Goal: Information Seeking & Learning: Learn about a topic

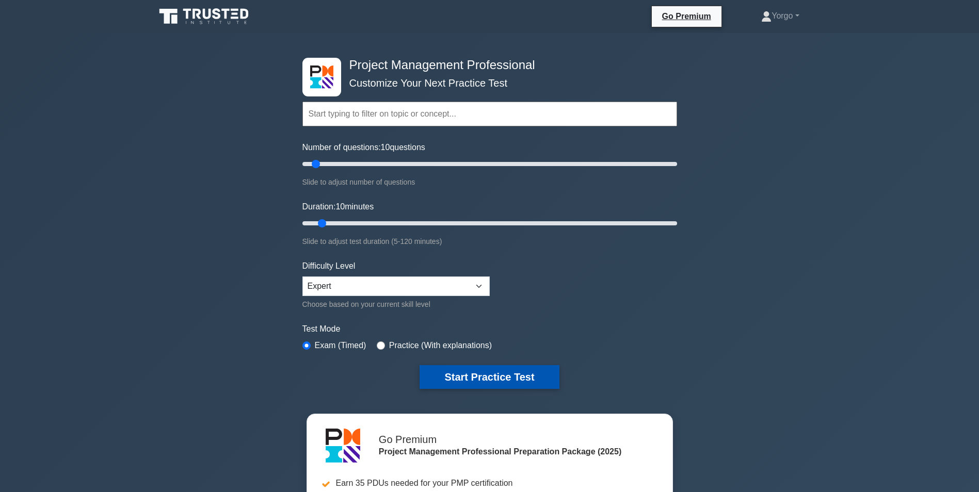
click at [525, 375] on button "Start Practice Test" at bounding box center [489, 377] width 139 height 24
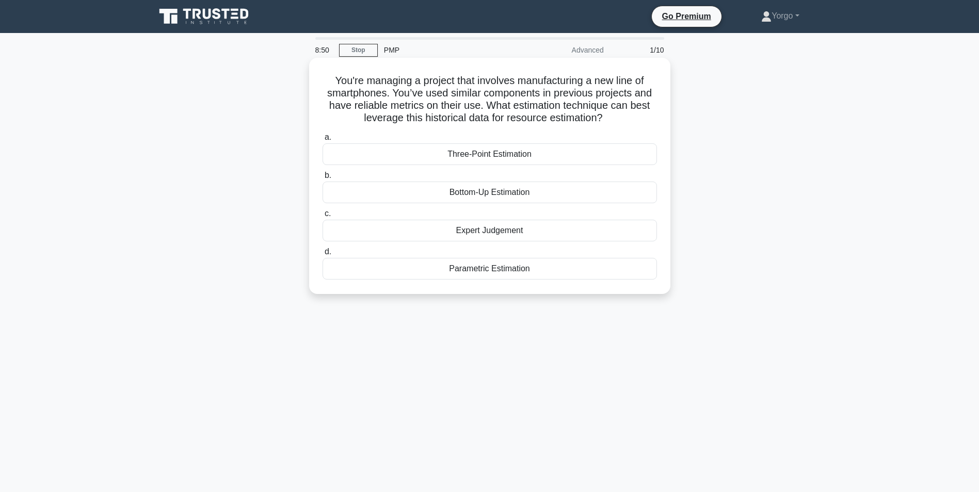
click at [431, 232] on div "Expert Judgement" at bounding box center [490, 231] width 334 height 22
click at [323, 217] on input "c. Expert Judgement" at bounding box center [323, 214] width 0 height 7
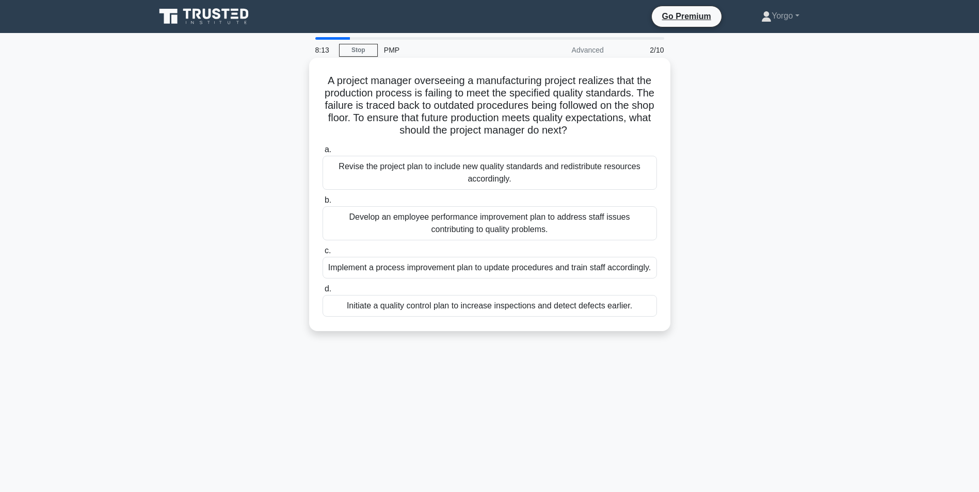
click at [441, 266] on div "Implement a process improvement plan to update procedures and train staff accor…" at bounding box center [490, 268] width 334 height 22
click at [323, 254] on input "c. Implement a process improvement plan to update procedures and train staff ac…" at bounding box center [323, 251] width 0 height 7
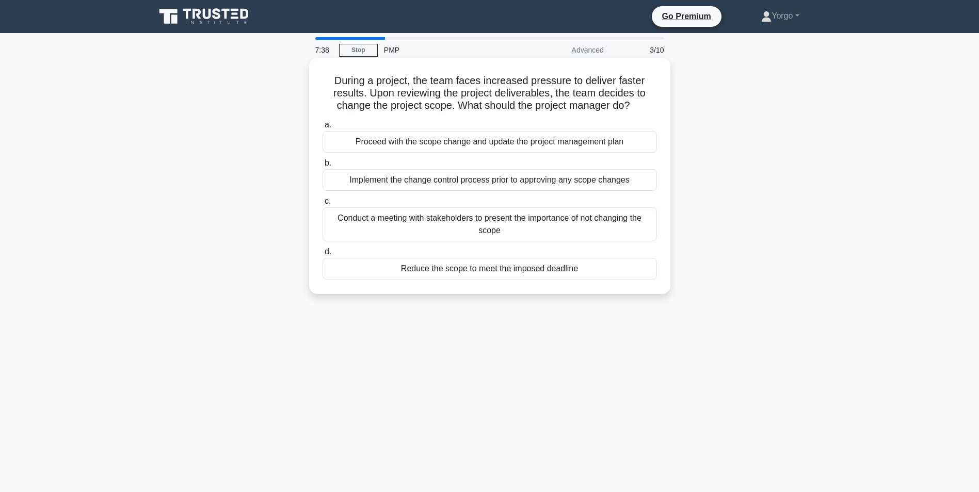
click at [477, 176] on div "Implement the change control process prior to approving any scope changes" at bounding box center [490, 180] width 334 height 22
click at [323, 167] on input "b. Implement the change control process prior to approving any scope changes" at bounding box center [323, 163] width 0 height 7
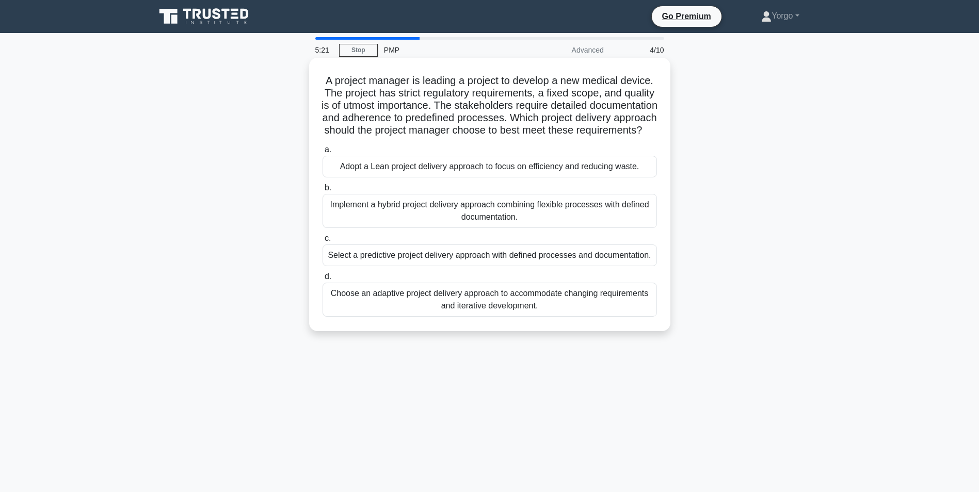
click at [432, 266] on div "Select a predictive project delivery approach with defined processes and docume…" at bounding box center [490, 256] width 334 height 22
click at [323, 242] on input "c. Select a predictive project delivery approach with defined processes and doc…" at bounding box center [323, 238] width 0 height 7
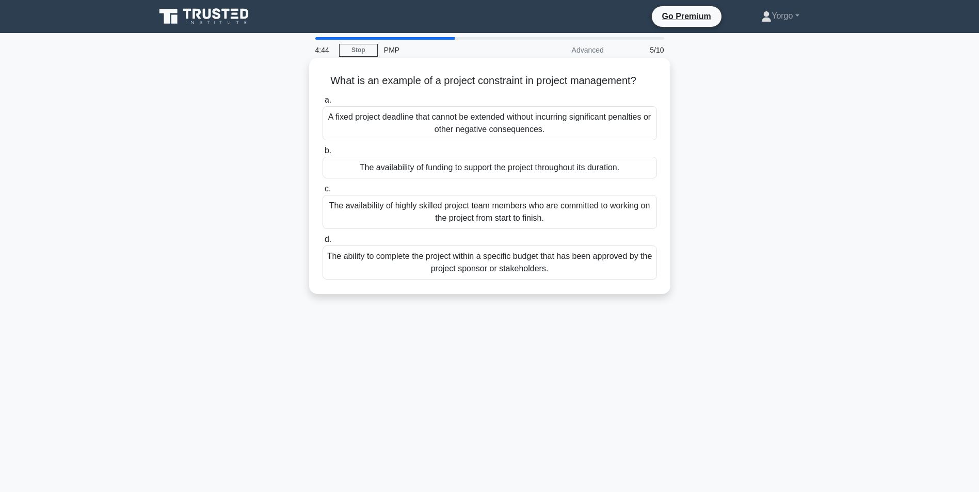
click at [344, 174] on div "The availability of funding to support the project throughout its duration." at bounding box center [490, 168] width 334 height 22
click at [323, 154] on input "b. The availability of funding to support the project throughout its duration." at bounding box center [323, 151] width 0 height 7
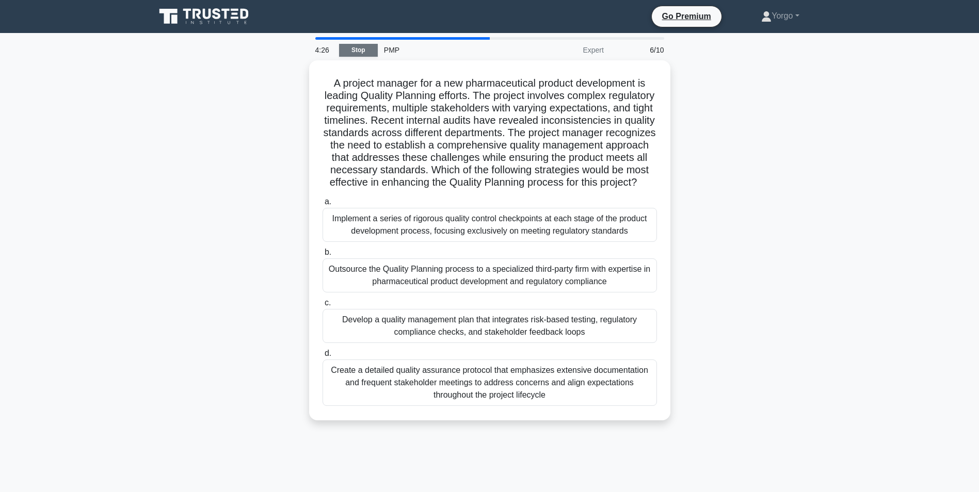
click at [356, 45] on link "Stop" at bounding box center [358, 50] width 39 height 13
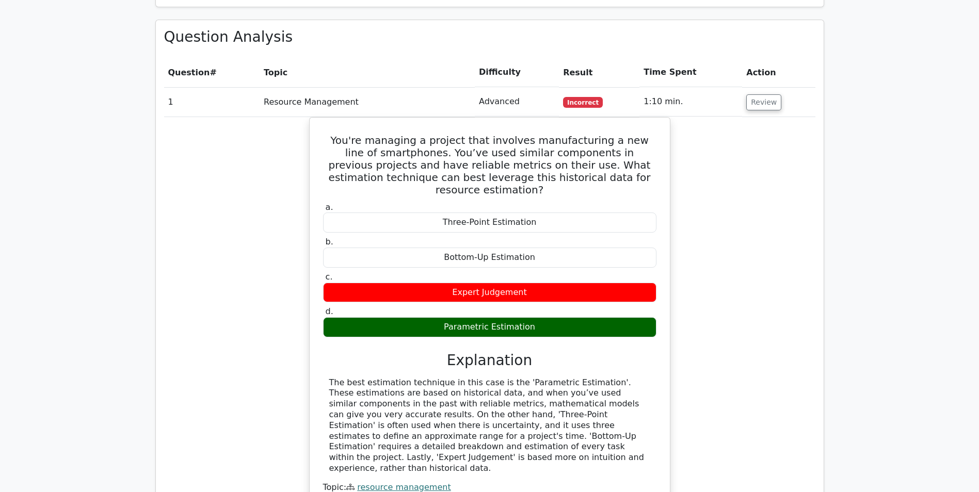
scroll to position [737, 0]
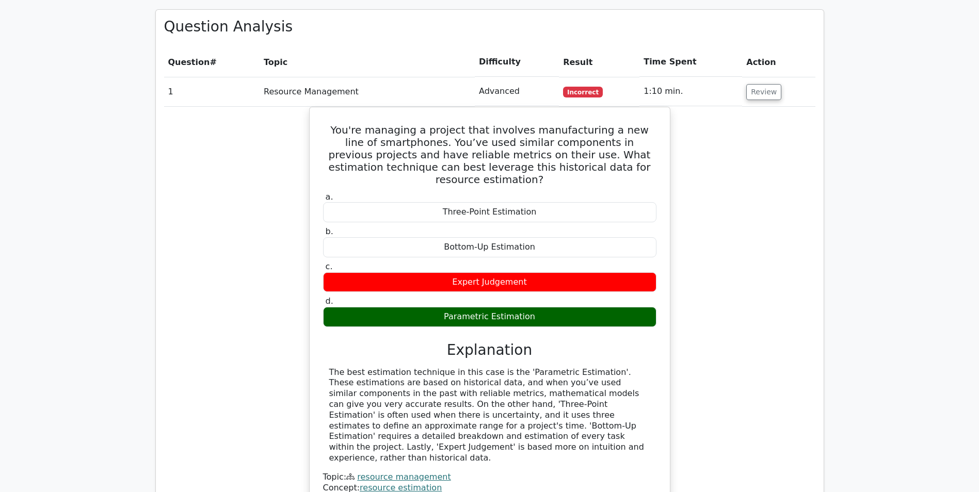
drag, startPoint x: 978, startPoint y: 229, endPoint x: 979, endPoint y: 239, distance: 10.4
click at [979, 239] on html "Go Premium Yorgo" at bounding box center [489, 232] width 979 height 1938
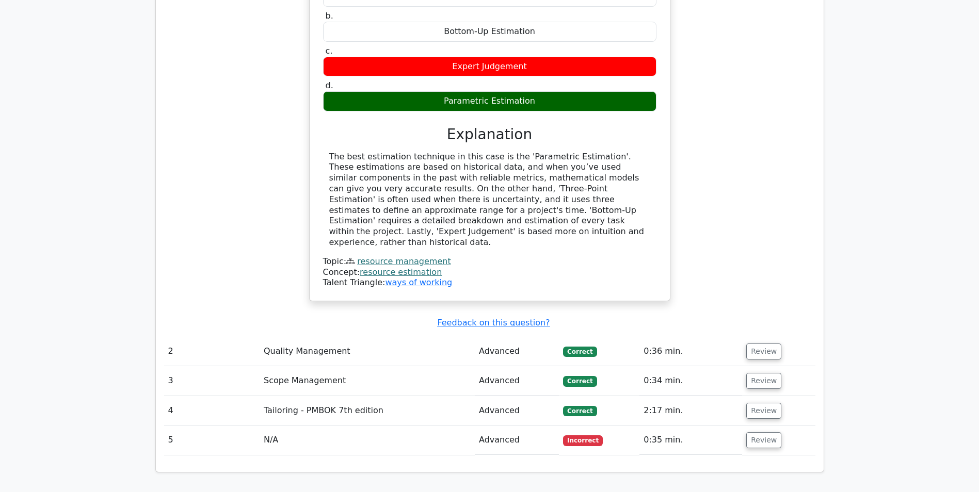
scroll to position [1043, 0]
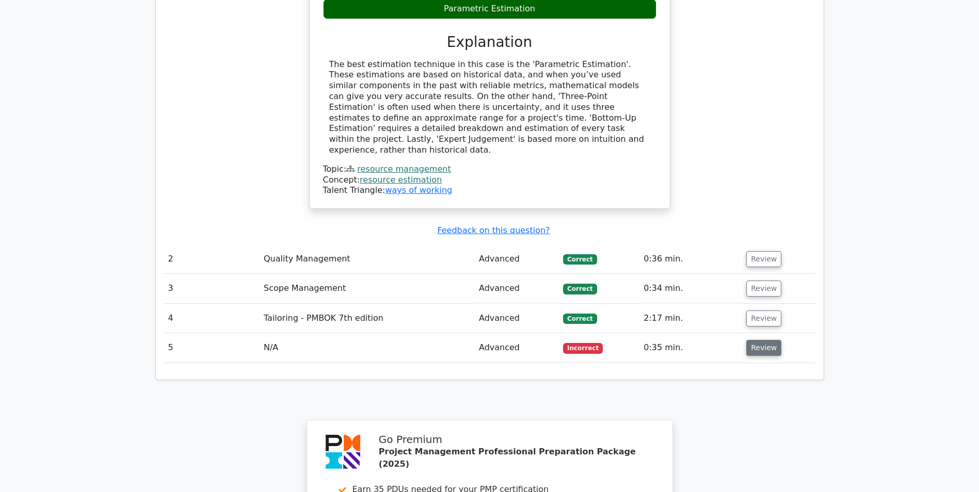
click at [766, 340] on button "Review" at bounding box center [763, 348] width 35 height 16
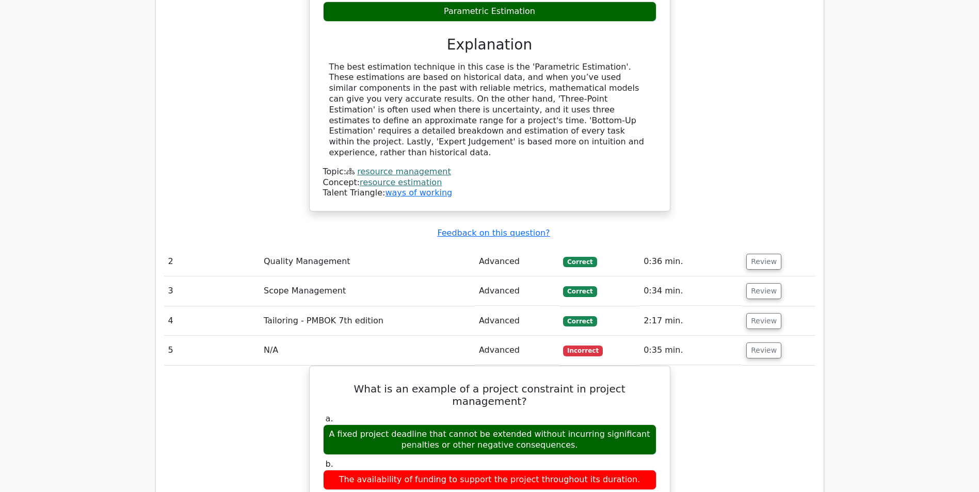
drag, startPoint x: 976, startPoint y: 269, endPoint x: 981, endPoint y: 296, distance: 27.2
click at [979, 296] on html "Go Premium Yorgo" at bounding box center [489, 146] width 979 height 2379
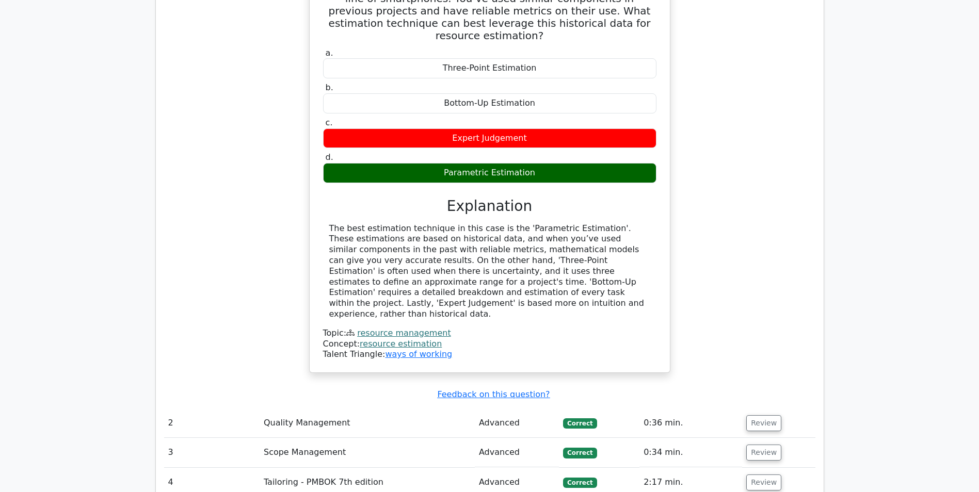
scroll to position [869, 0]
